Goal: Complete application form

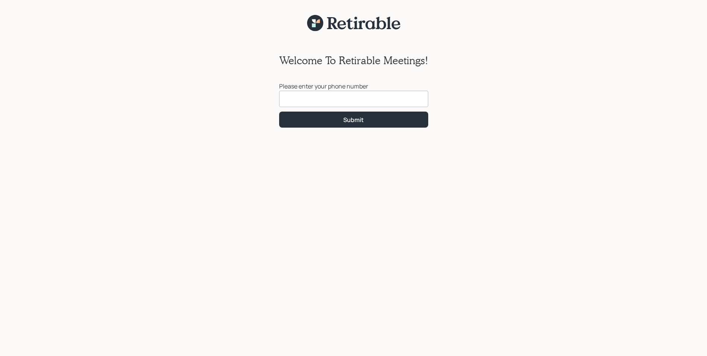
click at [318, 103] on input at bounding box center [353, 99] width 149 height 16
type input "[PHONE_NUMBER]"
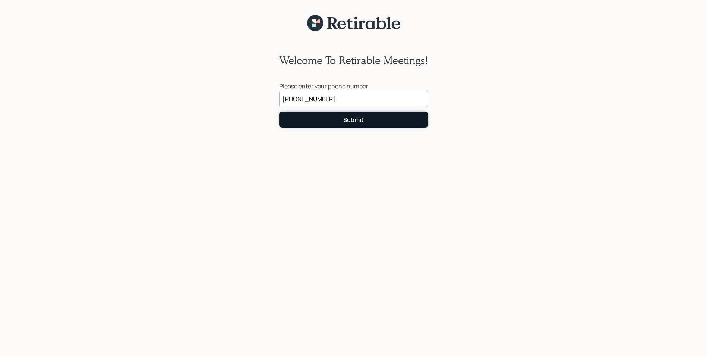
click at [345, 120] on div "Submit" at bounding box center [353, 120] width 20 height 8
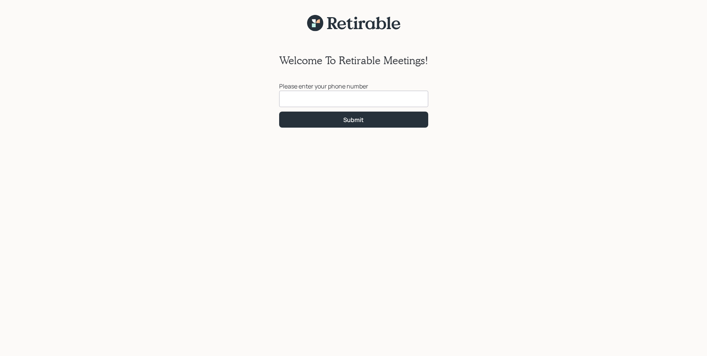
click at [340, 101] on input at bounding box center [353, 99] width 149 height 16
type input "[PHONE_NUMBER]"
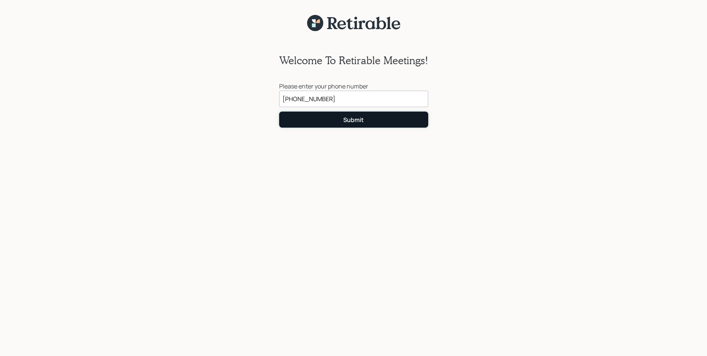
click at [355, 121] on div "Submit" at bounding box center [353, 120] width 20 height 8
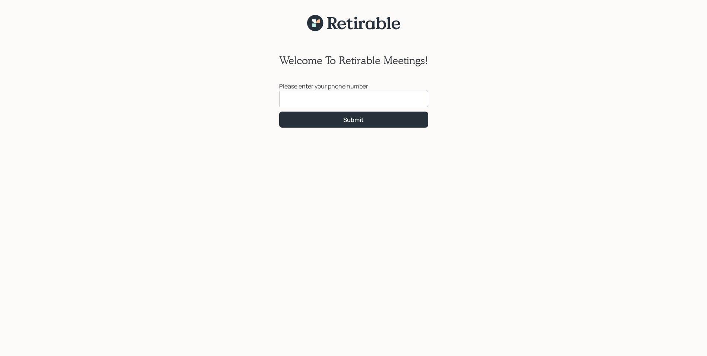
click at [367, 98] on input at bounding box center [353, 99] width 149 height 16
type input "[PHONE_NUMBER]"
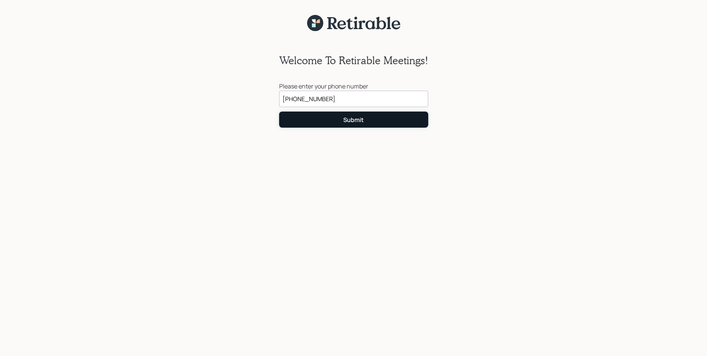
click at [332, 118] on button "Submit" at bounding box center [353, 119] width 149 height 16
